Goal: Information Seeking & Learning: Learn about a topic

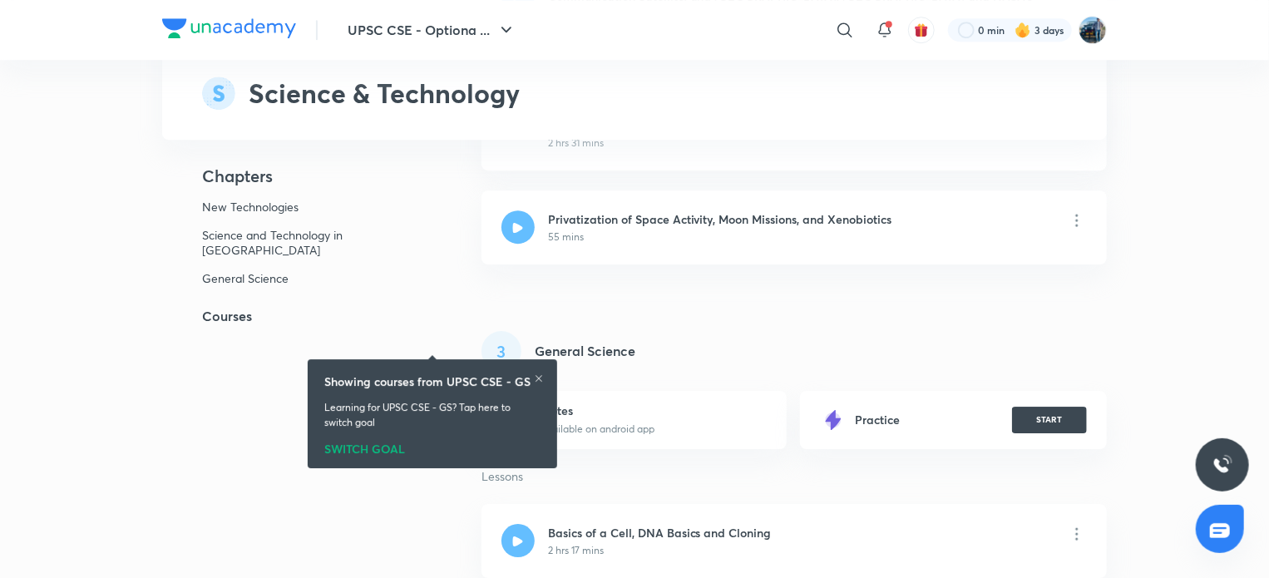
scroll to position [3035, 0]
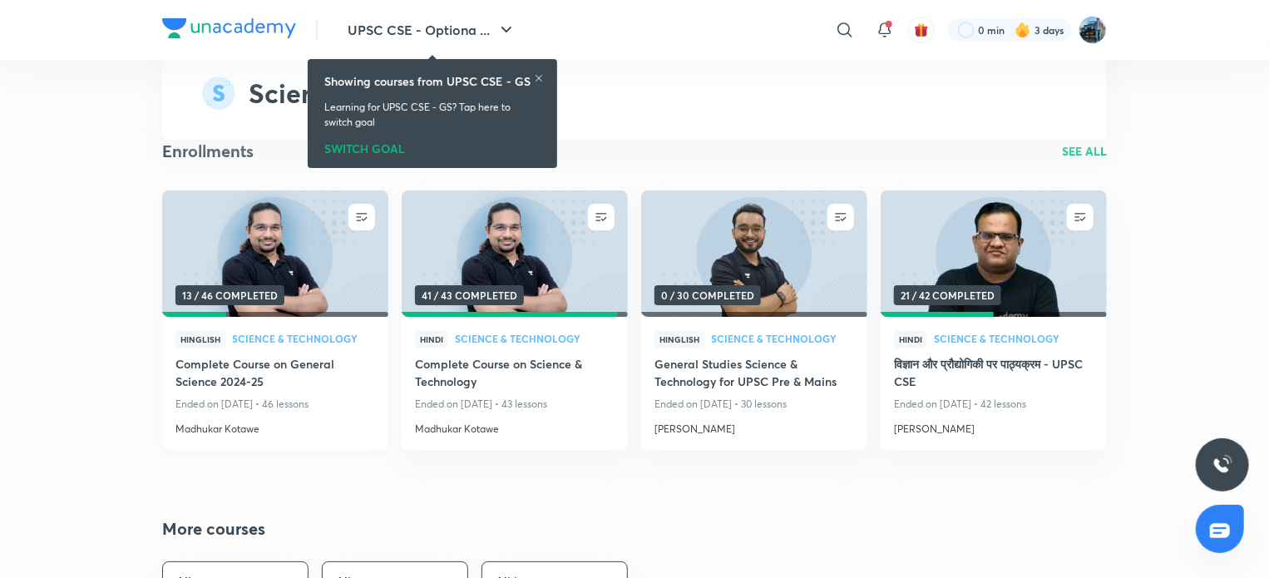
click at [319, 219] on img at bounding box center [275, 253] width 230 height 129
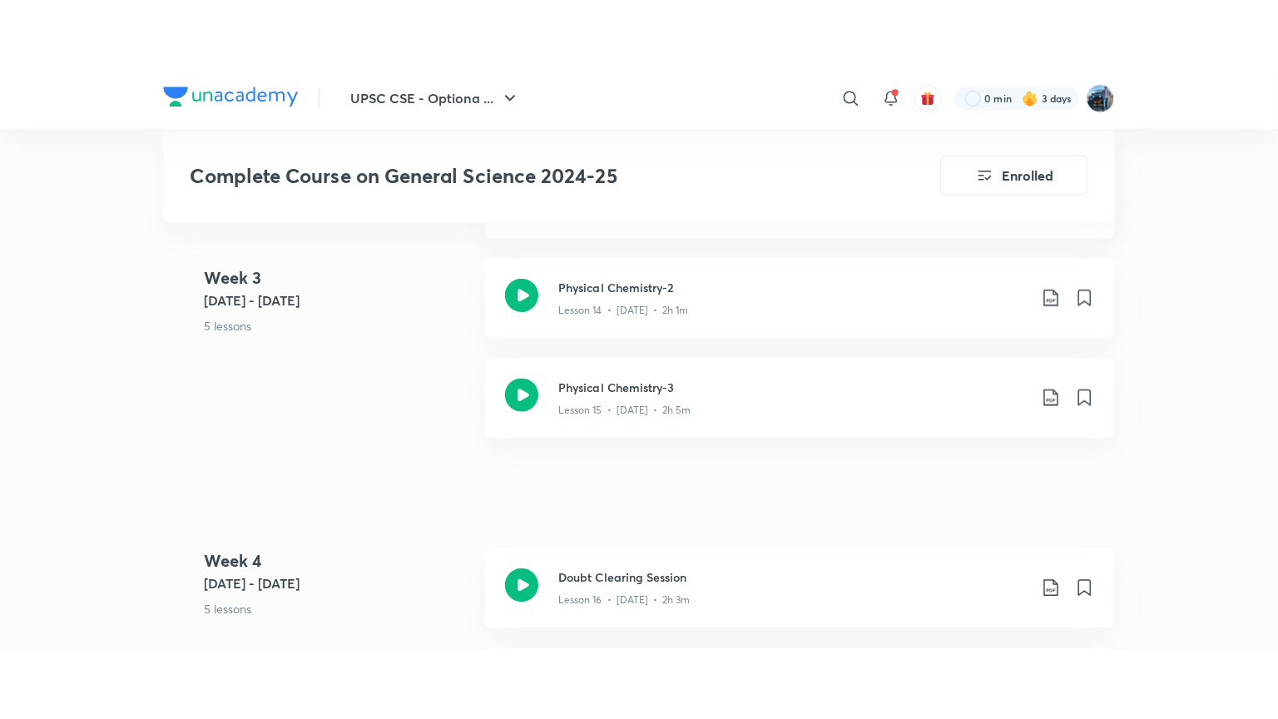
scroll to position [2379, 0]
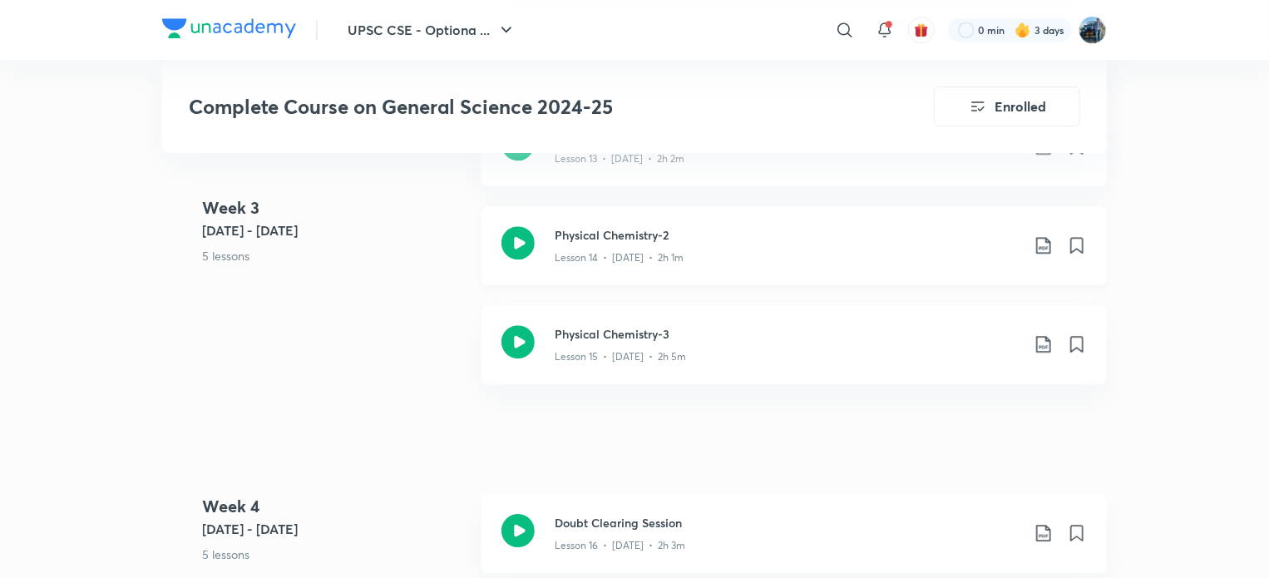
click at [959, 229] on h3 "Physical Chemistry-2" at bounding box center [788, 234] width 466 height 17
